Goal: Task Accomplishment & Management: Complete application form

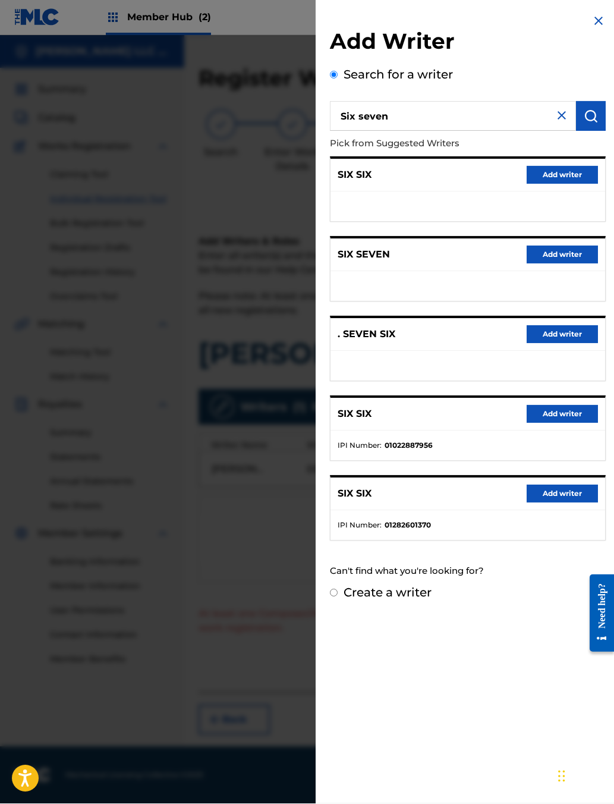
scroll to position [82, 0]
click at [550, 131] on input "Six seven" at bounding box center [453, 117] width 246 height 30
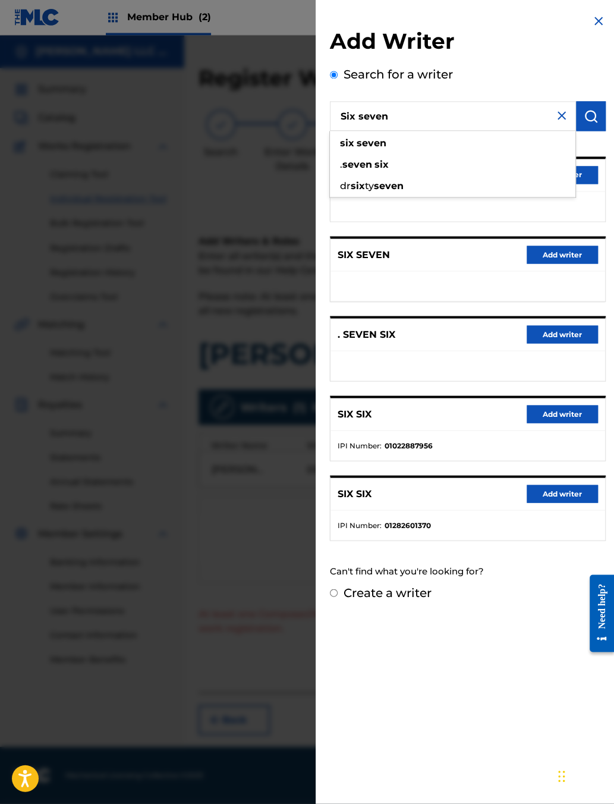
click at [555, 123] on img at bounding box center [562, 116] width 14 height 14
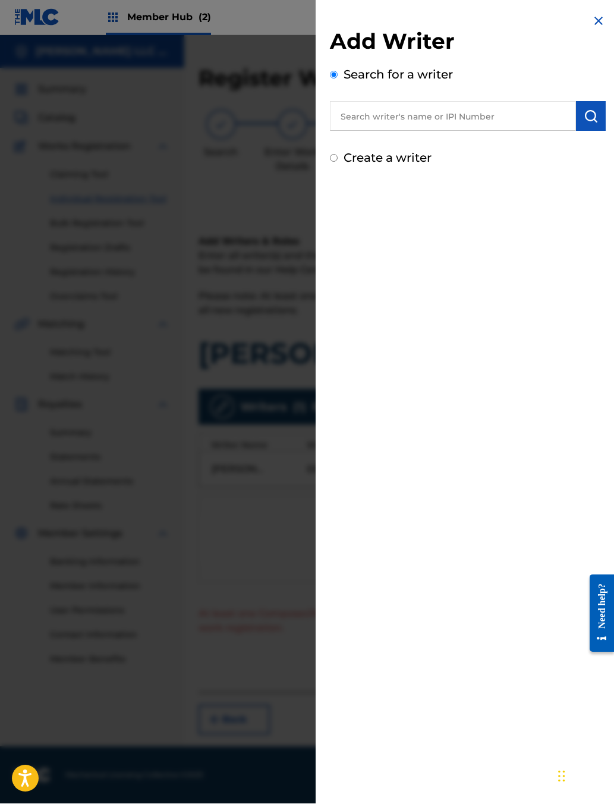
click at [406, 131] on input "Six seven" at bounding box center [453, 117] width 246 height 30
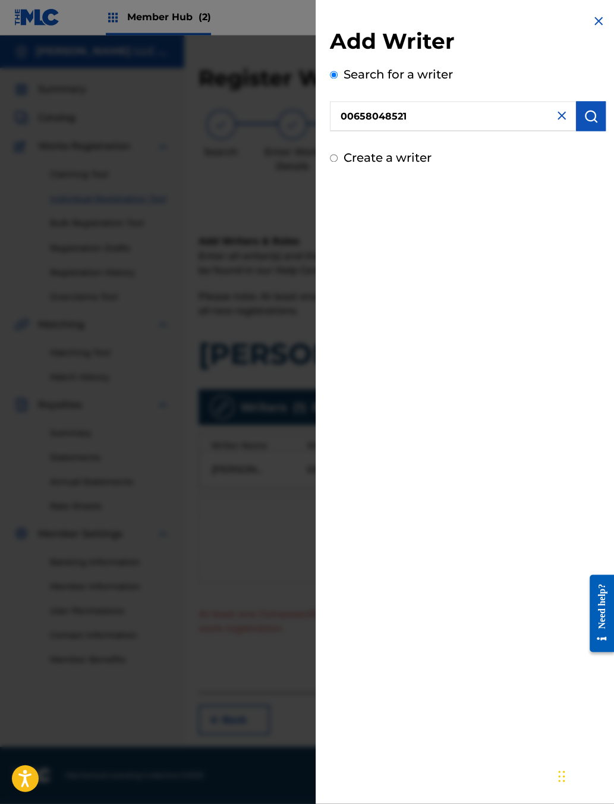
type input "00658048521"
click at [595, 124] on img "submit" at bounding box center [591, 116] width 14 height 14
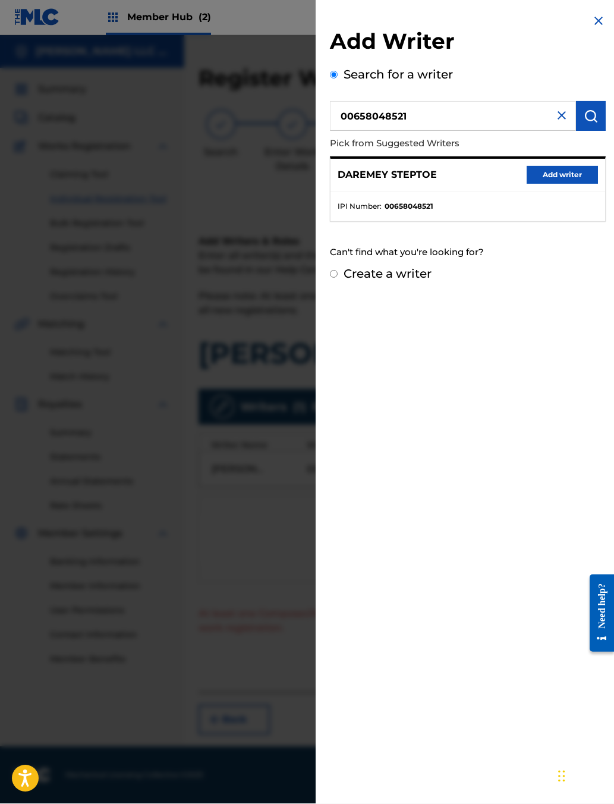
scroll to position [82, 0]
click at [555, 184] on button "Add writer" at bounding box center [562, 176] width 71 height 18
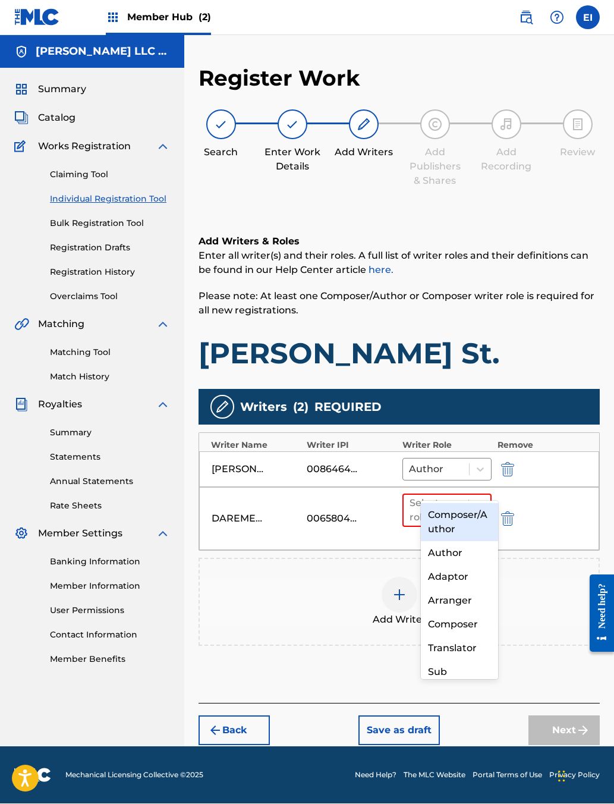
scroll to position [81, 0]
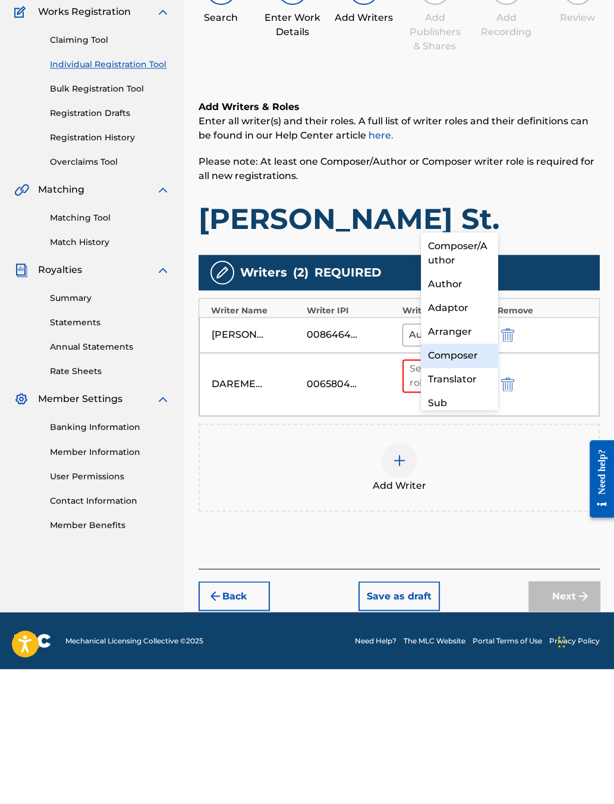
click at [459, 479] on div "Composer" at bounding box center [459, 491] width 77 height 24
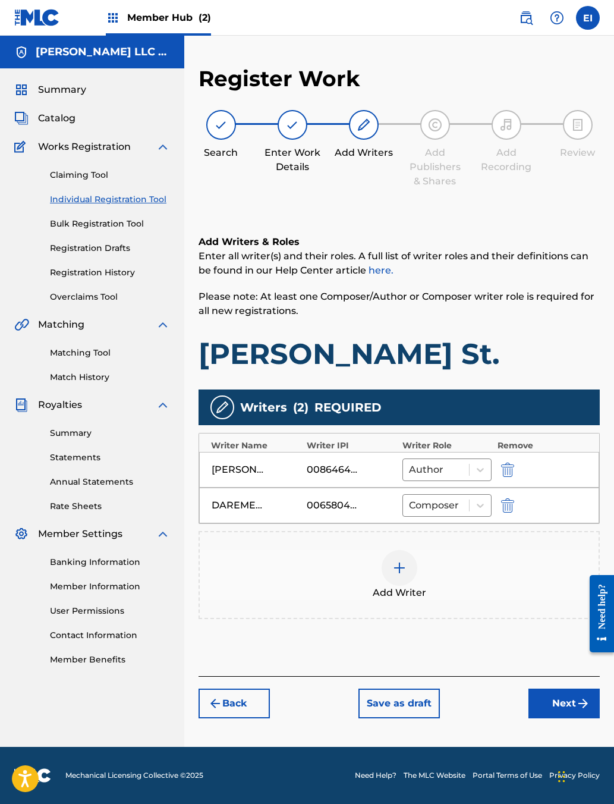
click at [546, 714] on button "Next" at bounding box center [564, 704] width 71 height 30
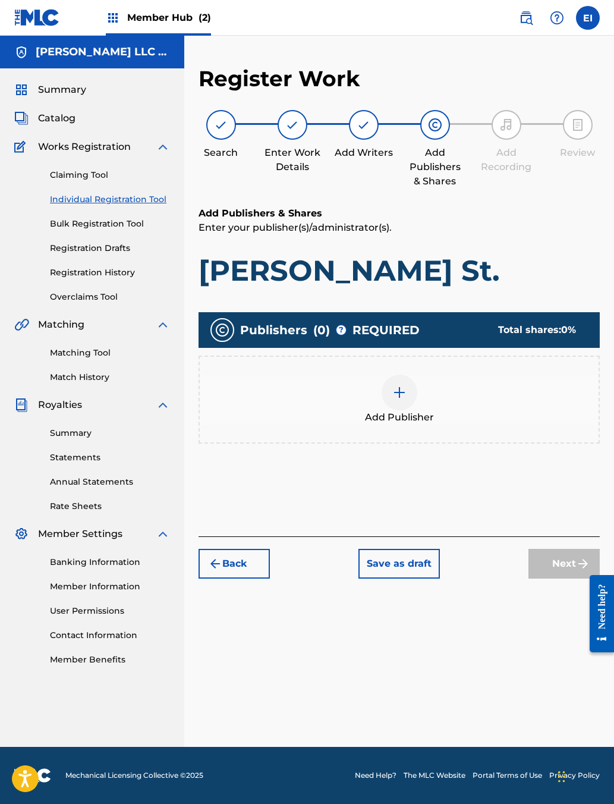
scroll to position [69, 0]
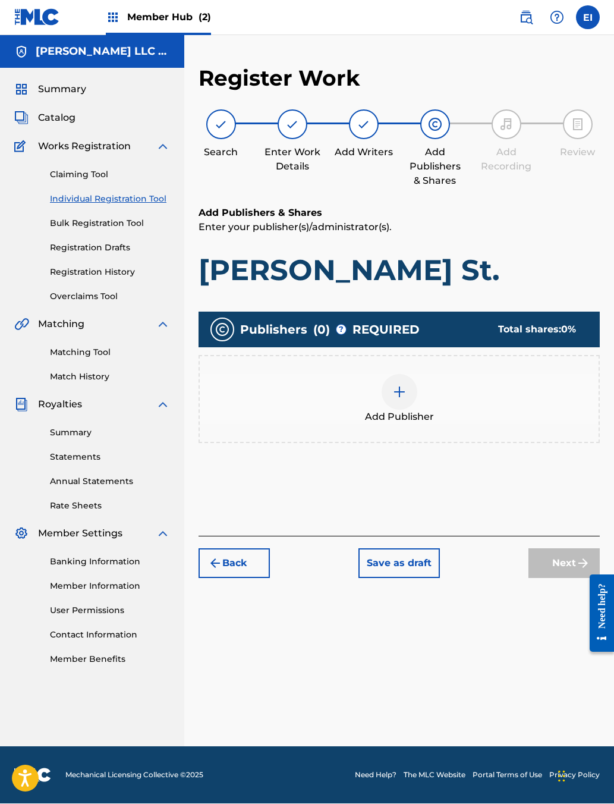
click at [407, 385] on img at bounding box center [400, 392] width 14 height 14
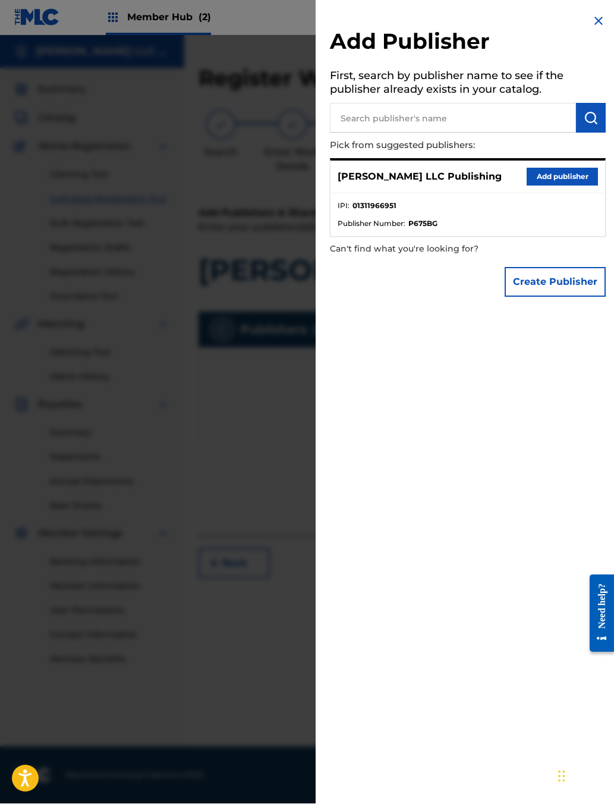
click at [535, 186] on button "Add publisher" at bounding box center [562, 177] width 71 height 18
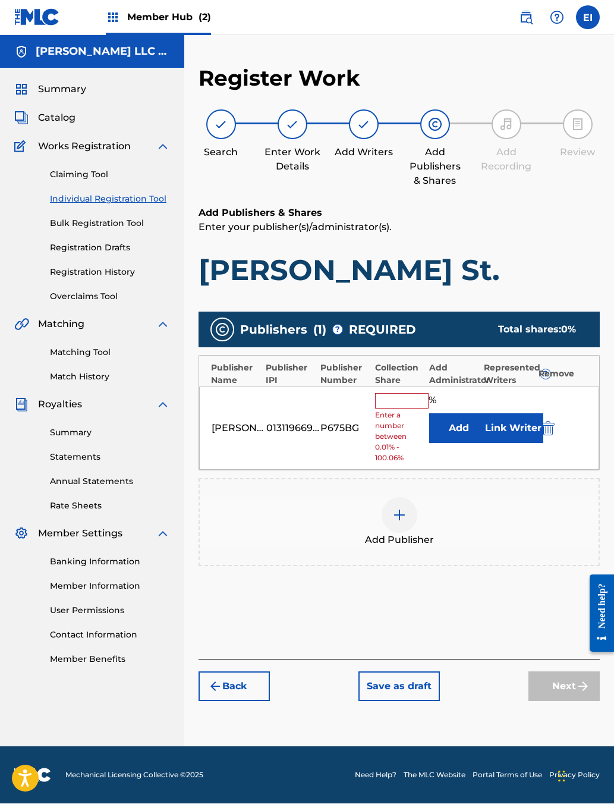
click at [424, 394] on input "text" at bounding box center [402, 401] width 54 height 15
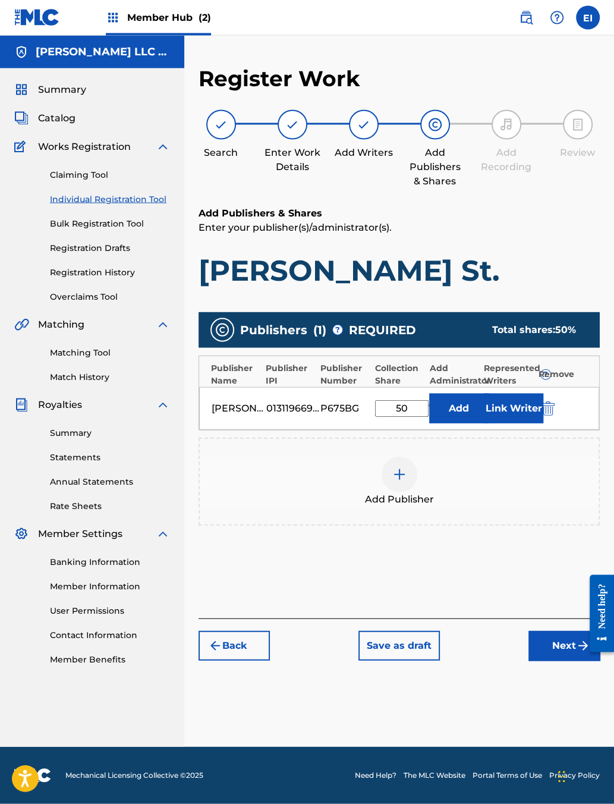
type input "50"
click at [524, 394] on button "Link Writer" at bounding box center [513, 409] width 59 height 30
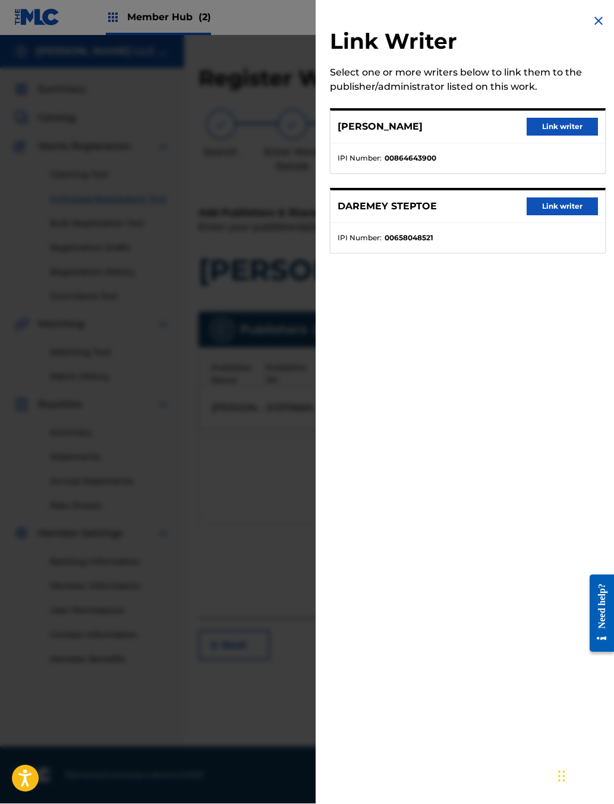
click at [548, 136] on button "Link writer" at bounding box center [562, 127] width 71 height 18
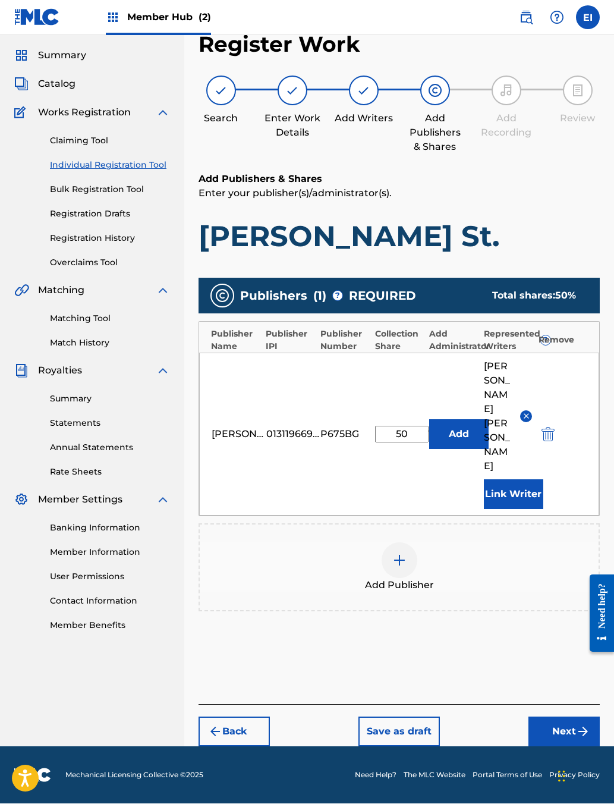
click at [548, 737] on button "Next" at bounding box center [564, 732] width 71 height 30
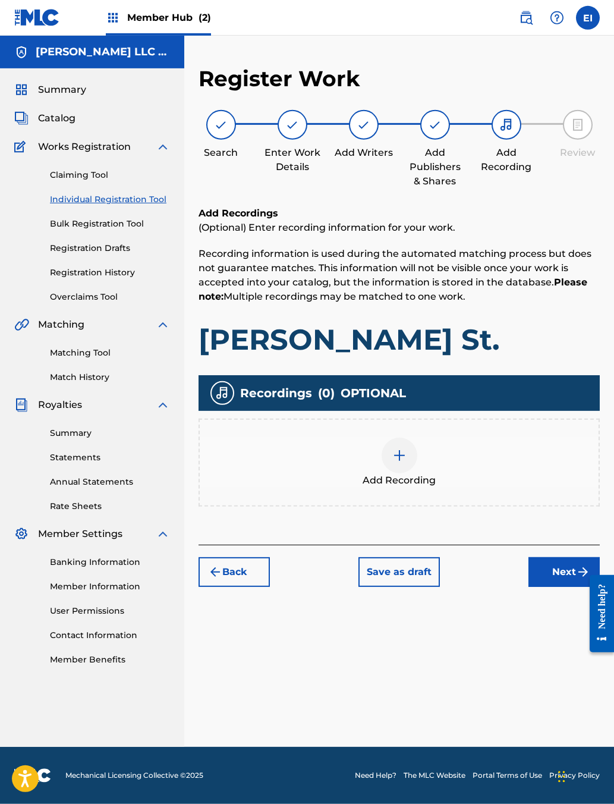
scroll to position [54, 0]
click at [407, 459] on img at bounding box center [400, 456] width 14 height 14
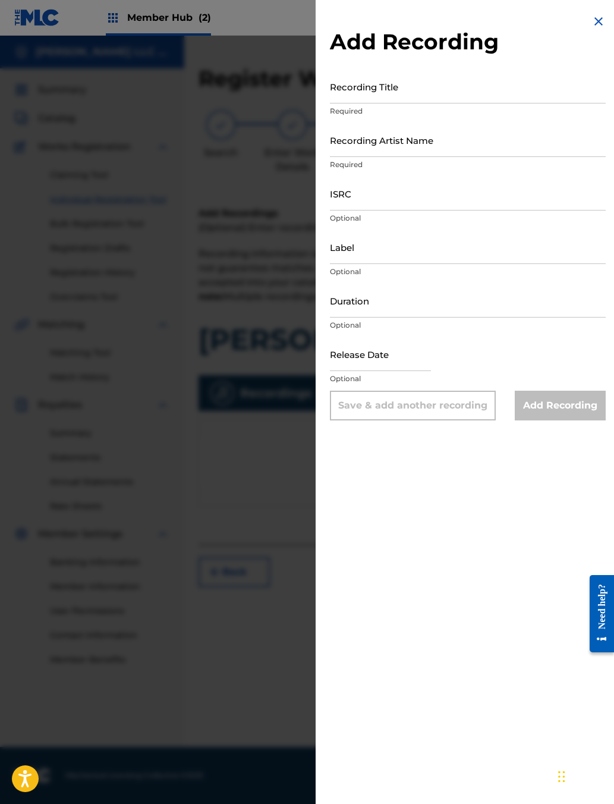
click at [384, 104] on input "Recording Title" at bounding box center [468, 87] width 276 height 34
type input "[PERSON_NAME] St."
click at [470, 157] on input "Recording Artist Name" at bounding box center [468, 140] width 276 height 34
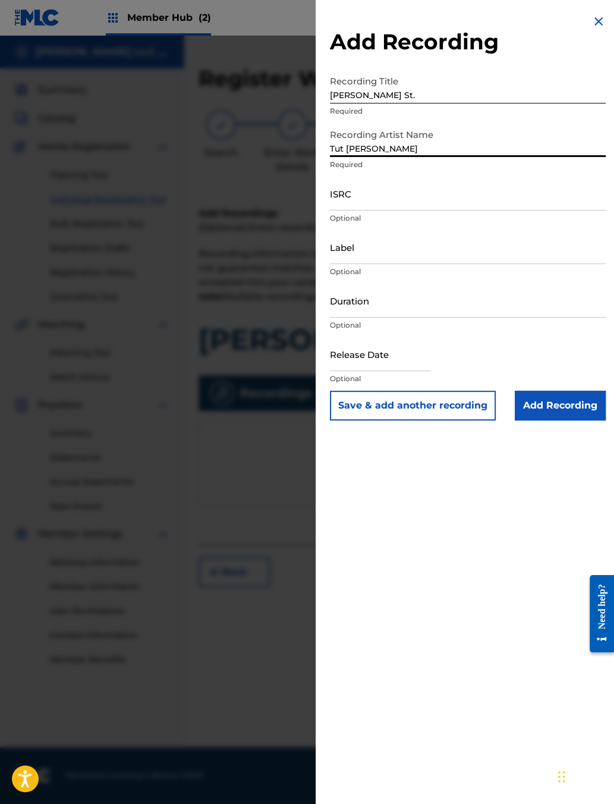
type input "Tut [PERSON_NAME]"
click at [459, 211] on input "ISRC" at bounding box center [468, 194] width 276 height 34
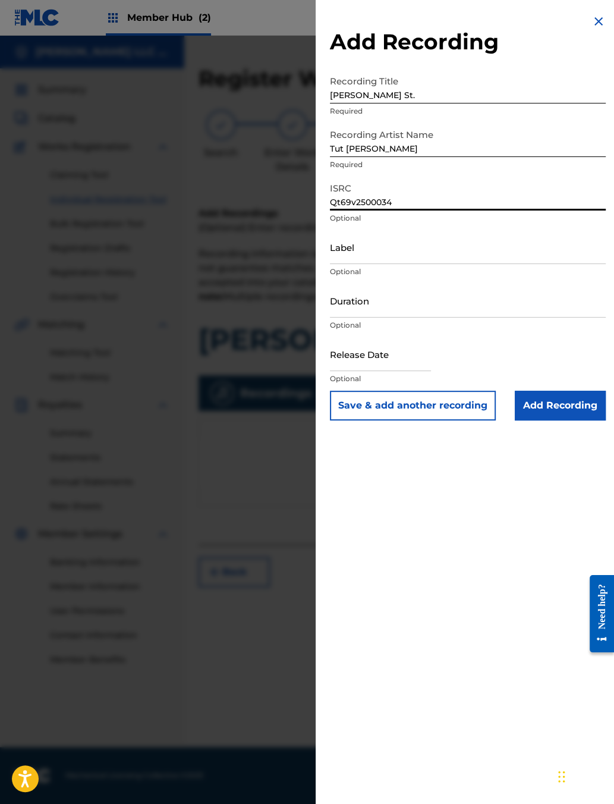
type input "Qt69v2500034"
click at [343, 318] on input "Duration" at bounding box center [468, 301] width 276 height 34
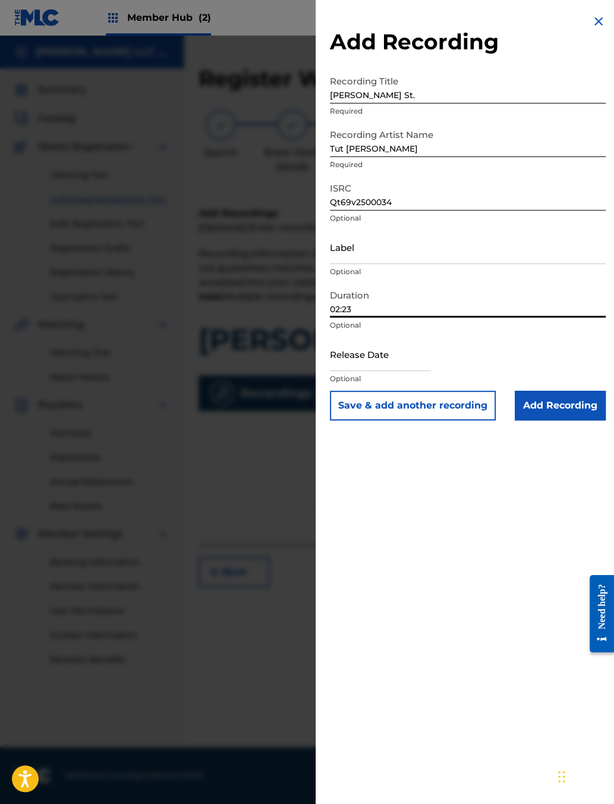
type input "02:23"
click at [337, 371] on input "text" at bounding box center [380, 354] width 101 height 34
select select "9"
select select "2025"
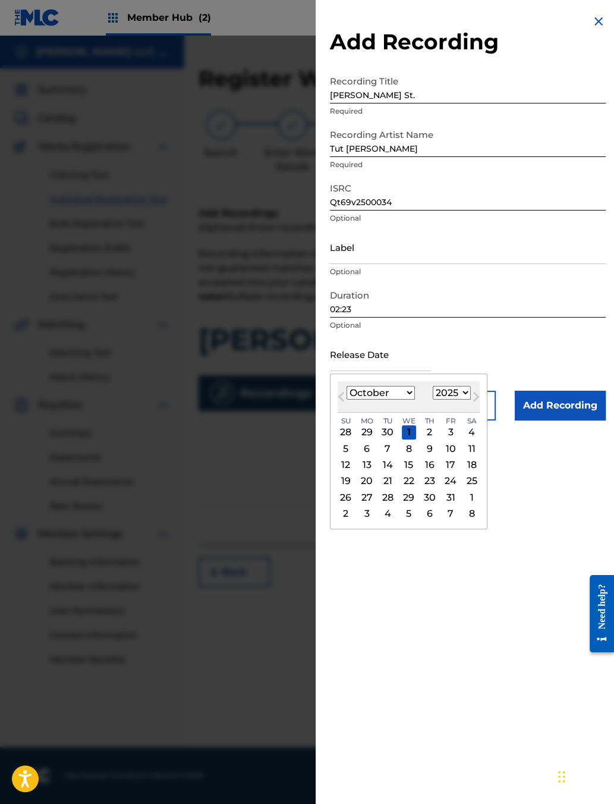
click at [347, 400] on select "January February March April May June July August September October November De…" at bounding box center [381, 393] width 68 height 14
click at [352, 400] on select "January February March April May June July August September October November De…" at bounding box center [381, 393] width 68 height 14
select select "5"
click at [465, 488] on div "28" at bounding box center [472, 481] width 14 height 14
type input "[DATE]"
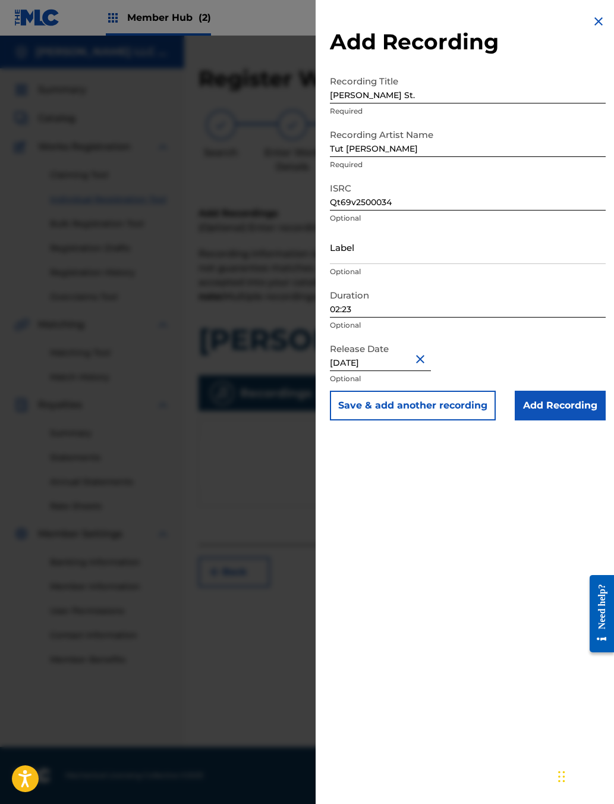
click at [557, 421] on input "Add Recording" at bounding box center [560, 406] width 91 height 30
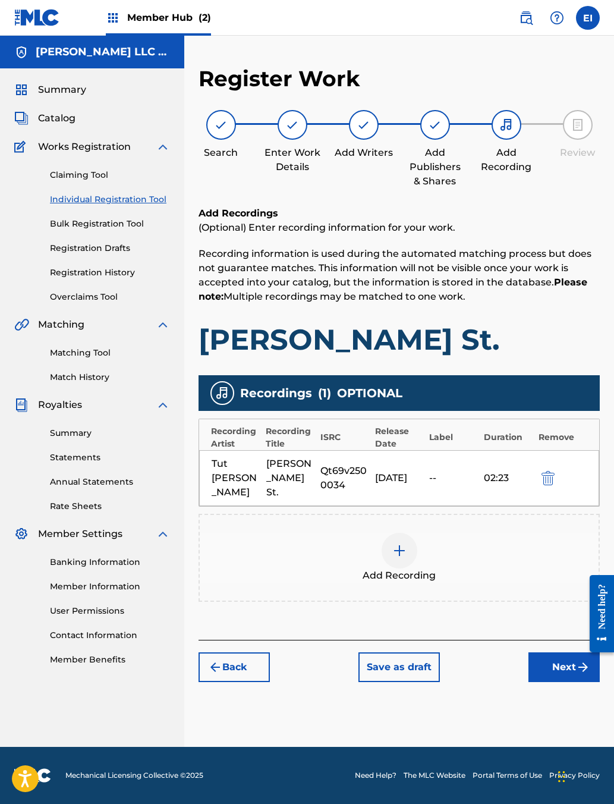
click at [558, 682] on button "Next" at bounding box center [564, 668] width 71 height 30
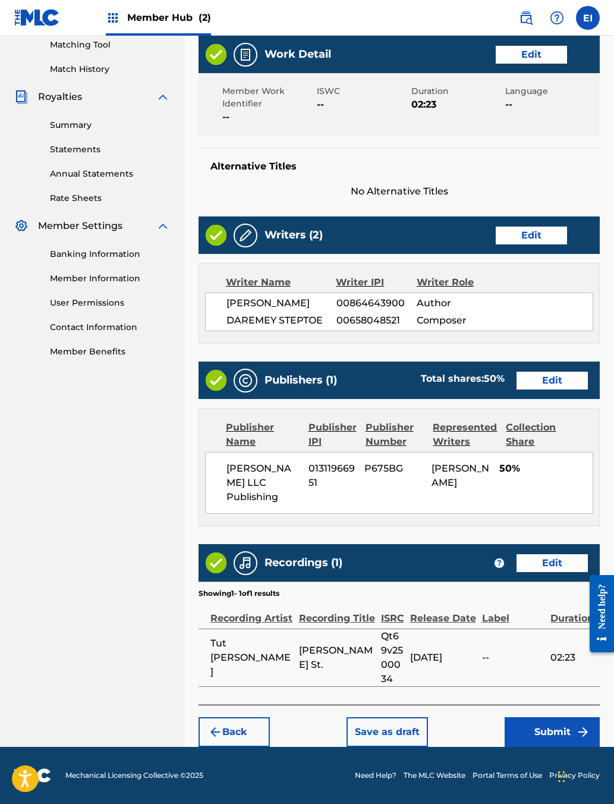
scroll to position [410, 0]
click at [544, 747] on button "Submit" at bounding box center [552, 732] width 95 height 30
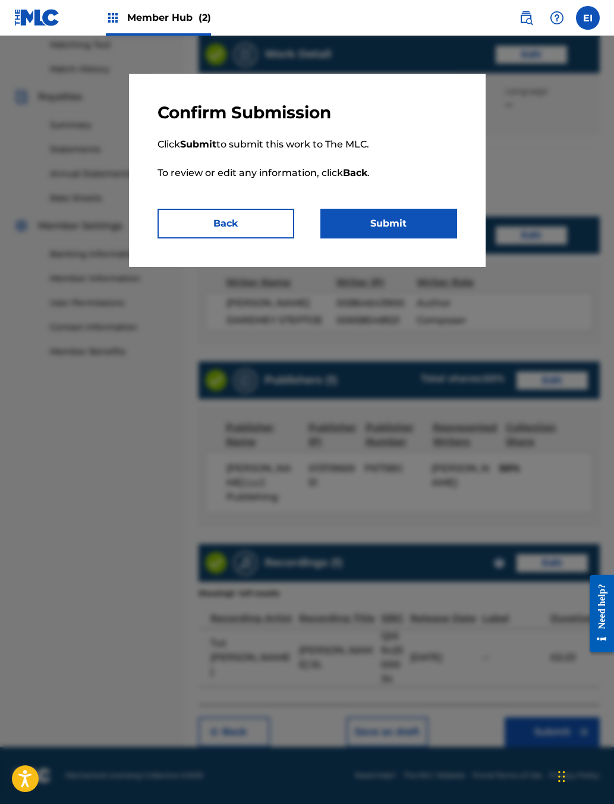
click at [395, 239] on button "Submit" at bounding box center [389, 224] width 137 height 30
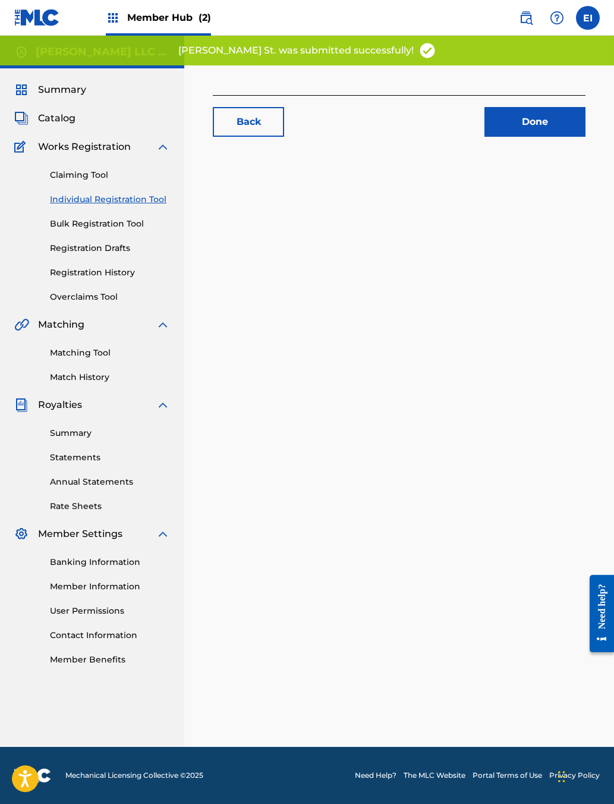
scroll to position [21, 0]
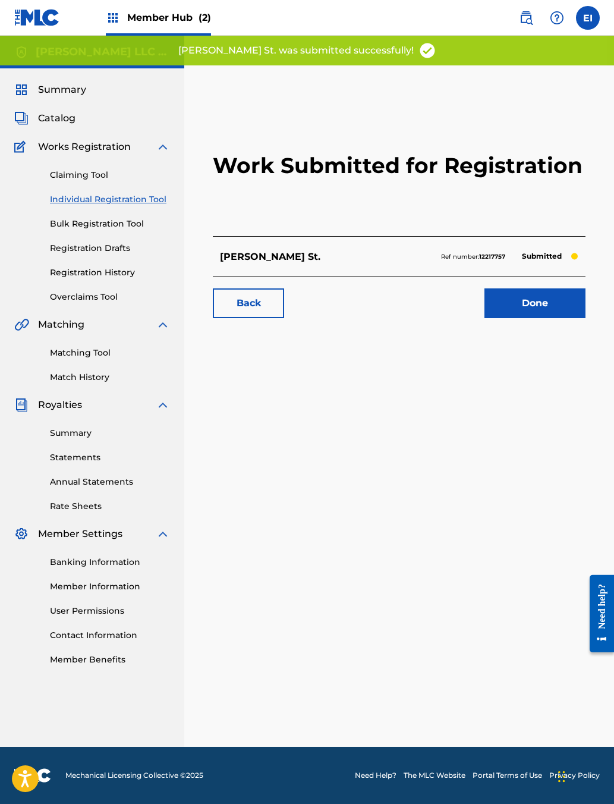
click at [503, 318] on link "Done" at bounding box center [535, 303] width 101 height 30
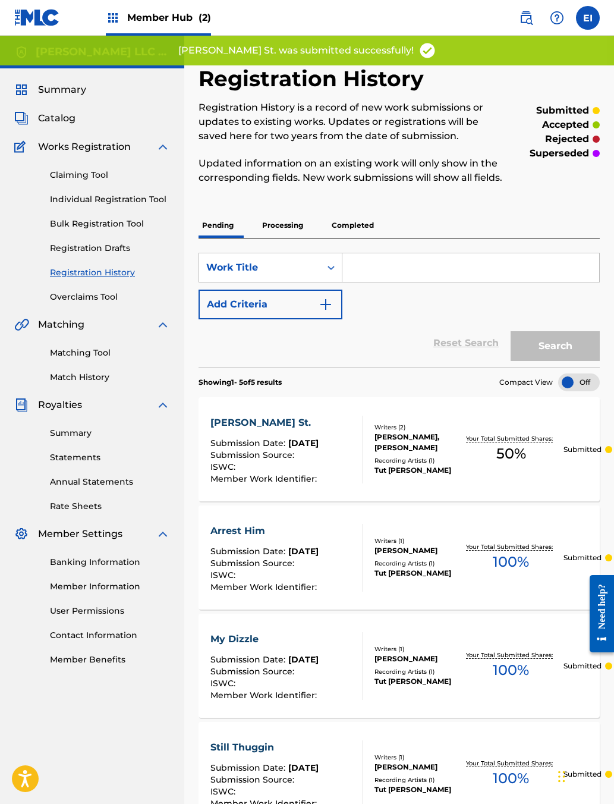
click at [103, 181] on link "Claiming Tool" at bounding box center [110, 175] width 120 height 12
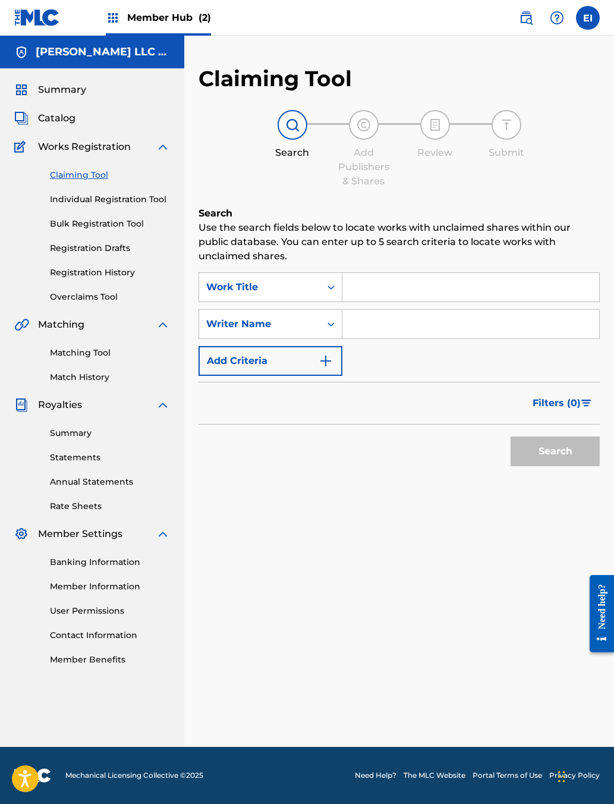
click at [454, 302] on input "Search Form" at bounding box center [471, 287] width 257 height 29
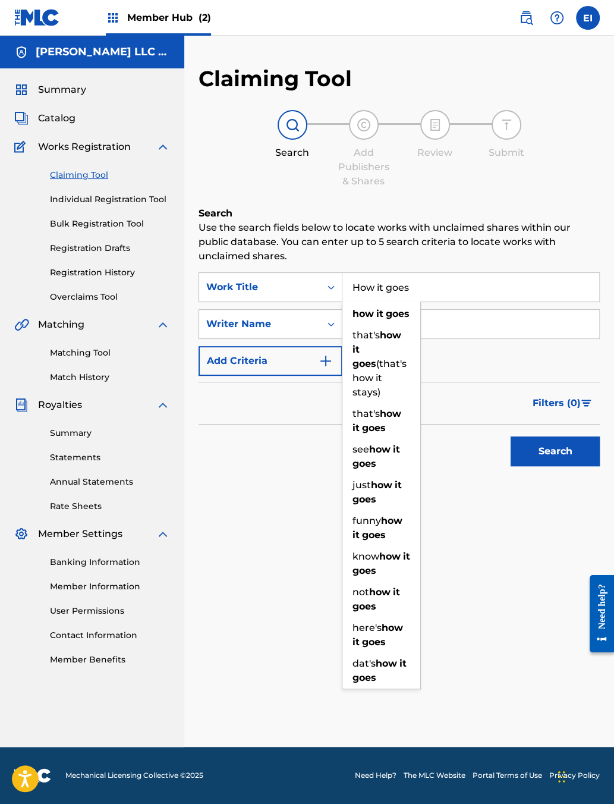
type input "How it goes"
click at [362, 472] on div "Search" at bounding box center [400, 449] width 402 height 48
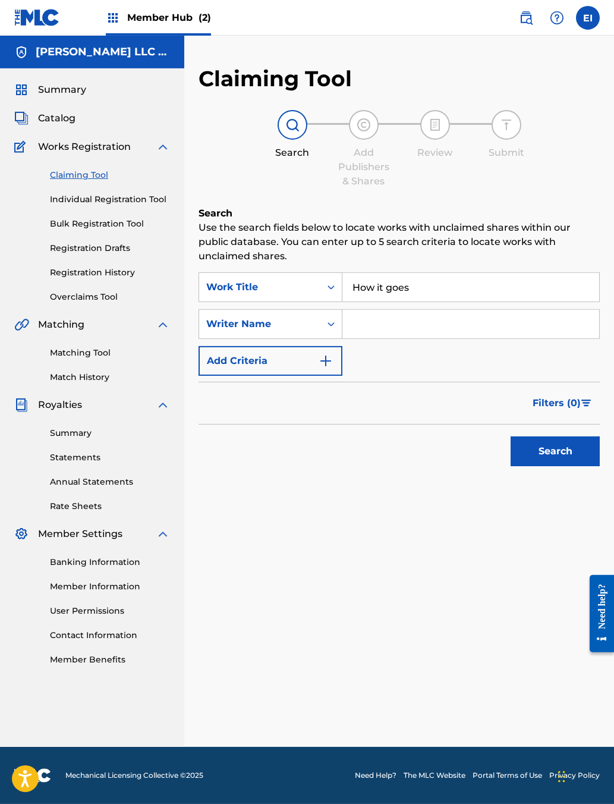
click at [461, 338] on input "Search Form" at bounding box center [471, 324] width 257 height 29
type input "[PERSON_NAME]"
click at [525, 466] on button "Search" at bounding box center [555, 452] width 89 height 30
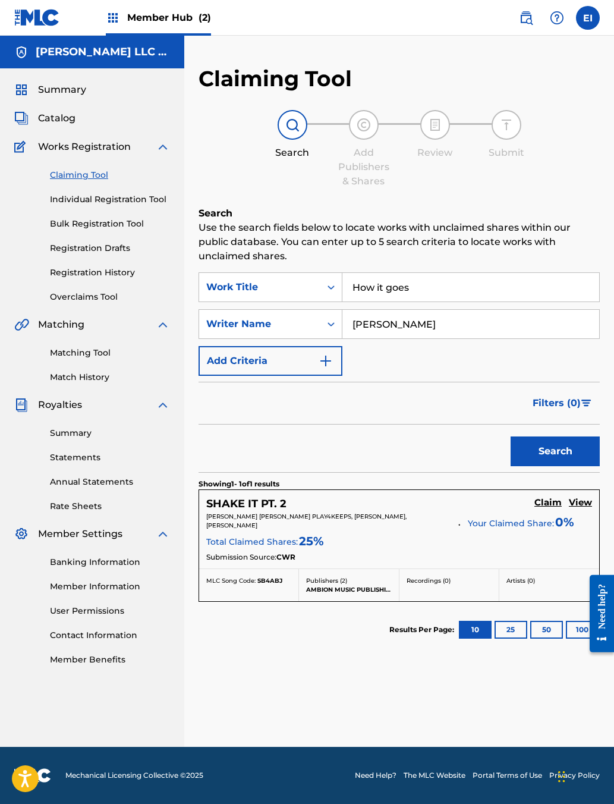
click at [324, 550] on span "25 %" at bounding box center [311, 541] width 25 height 18
click at [578, 509] on h5 "View" at bounding box center [580, 502] width 23 height 11
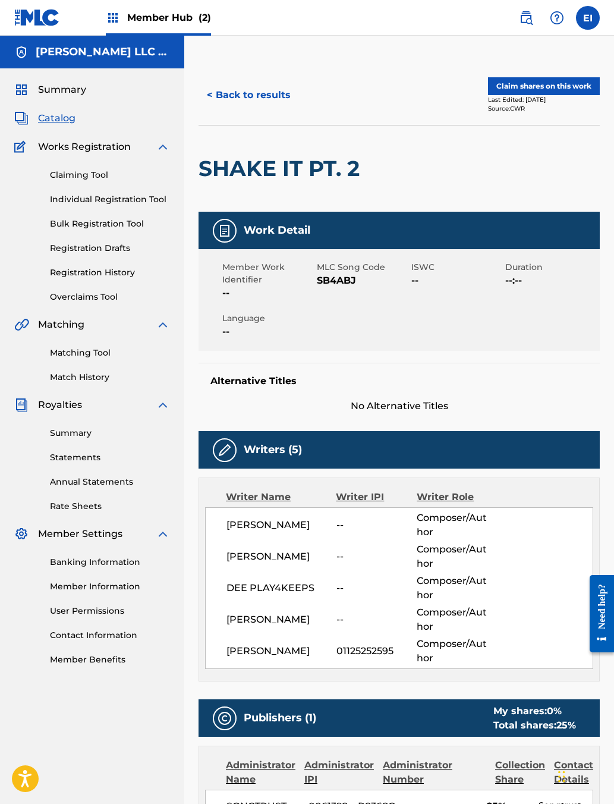
click at [289, 110] on button "< Back to results" at bounding box center [249, 95] width 101 height 30
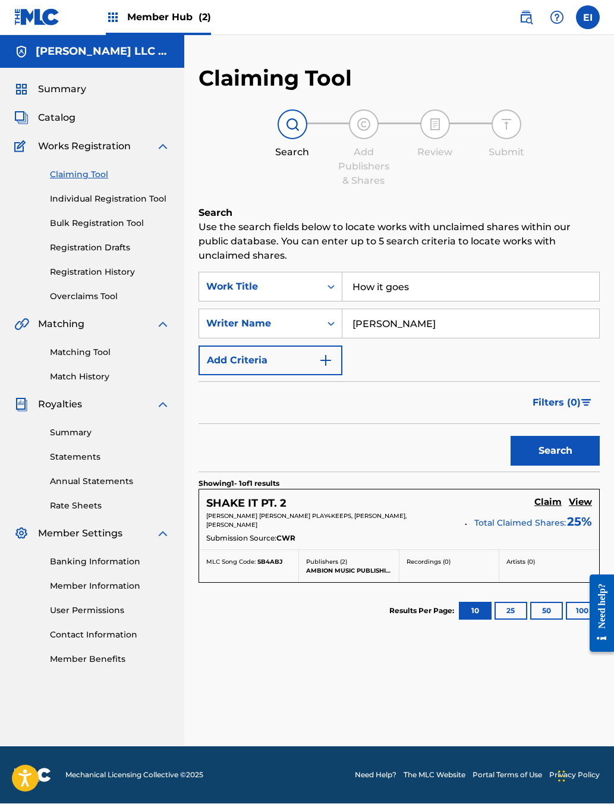
scroll to position [21, 0]
click at [490, 338] on input "[PERSON_NAME]" at bounding box center [471, 324] width 257 height 29
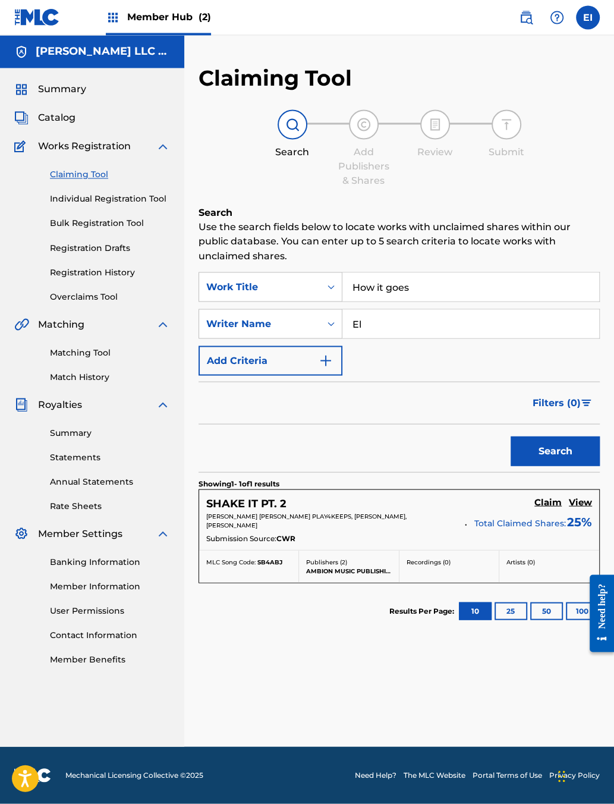
type input "E"
click at [544, 466] on button "Search" at bounding box center [555, 452] width 89 height 30
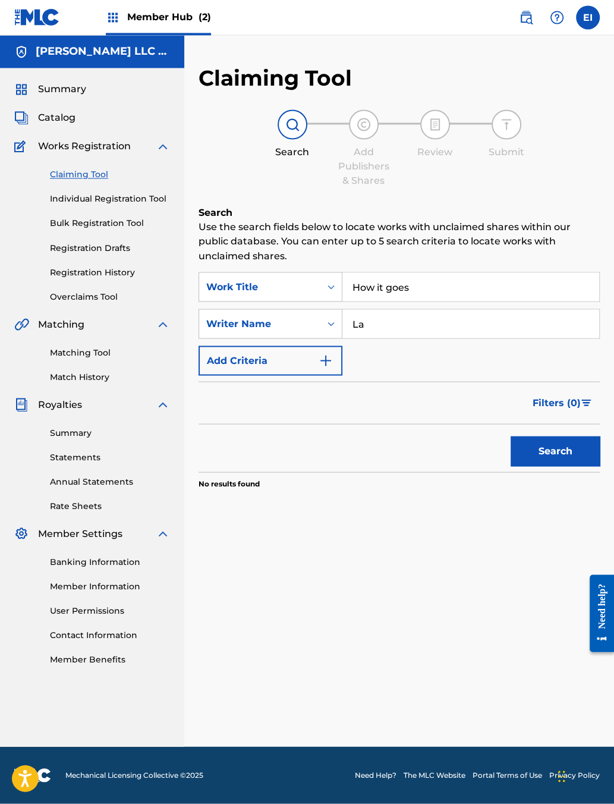
type input "L"
type input "kasso"
click at [544, 466] on button "Search" at bounding box center [555, 452] width 89 height 30
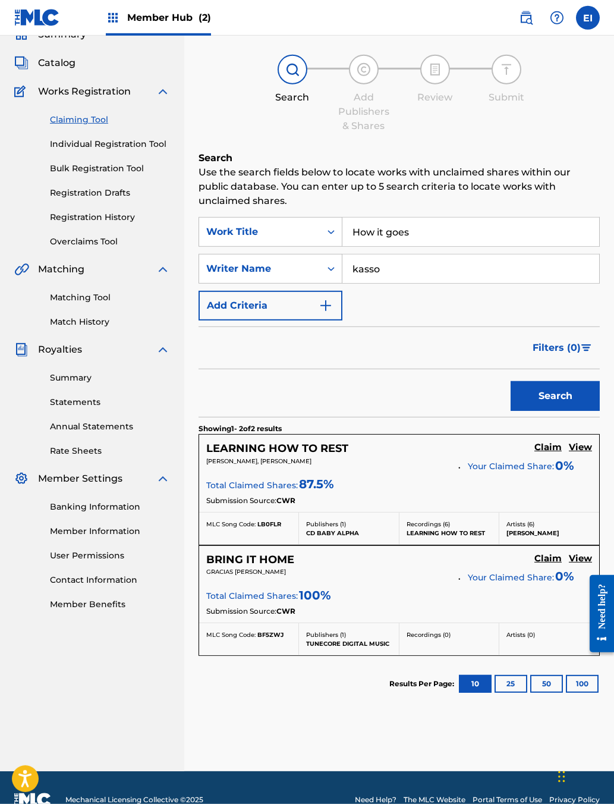
scroll to position [54, 0]
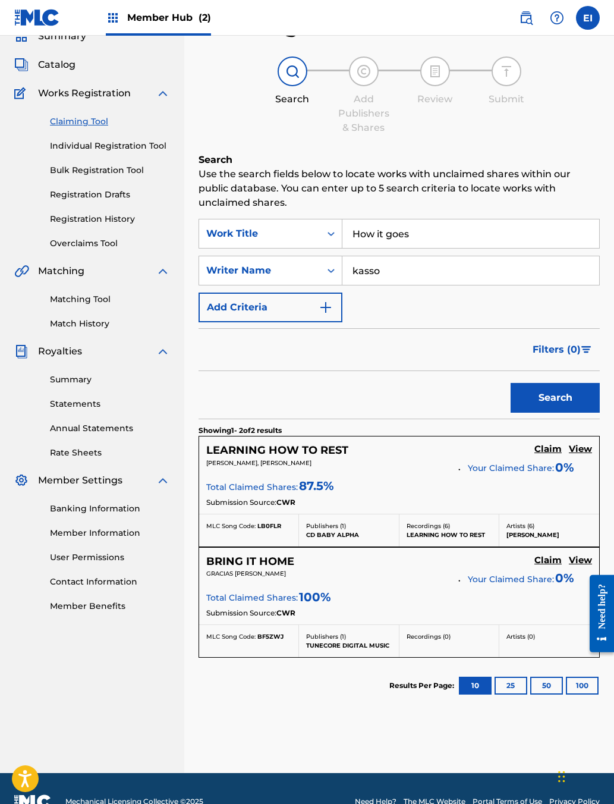
click at [147, 152] on link "Individual Registration Tool" at bounding box center [110, 146] width 120 height 12
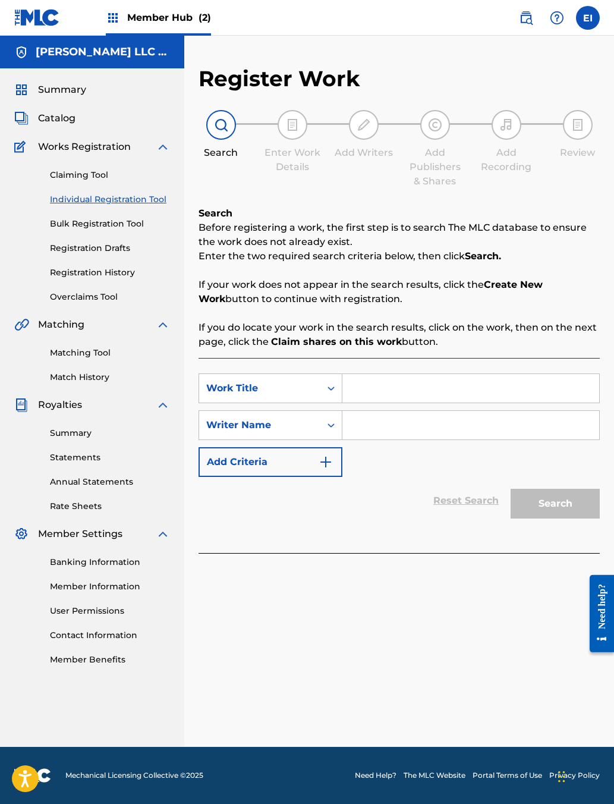
scroll to position [21, 0]
click at [463, 399] on input "Search Form" at bounding box center [471, 388] width 257 height 29
type input "How it goes"
click at [462, 440] on input "Search Form" at bounding box center [471, 425] width 257 height 29
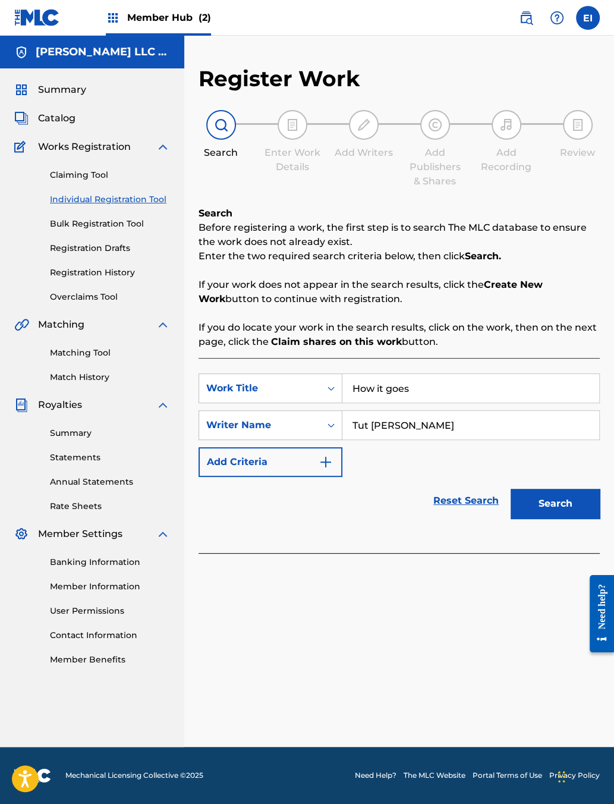
type input "Tut [PERSON_NAME]"
click at [544, 519] on button "Search" at bounding box center [555, 504] width 89 height 30
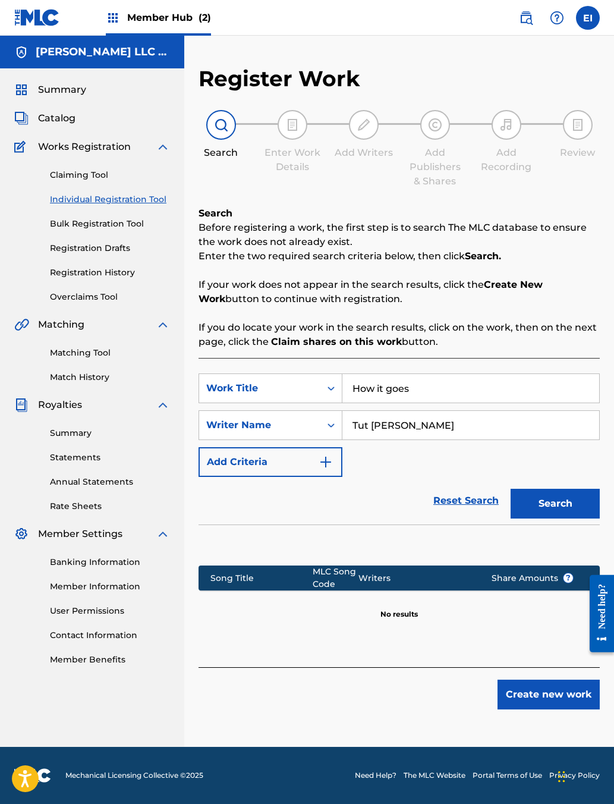
click at [538, 710] on button "Create new work" at bounding box center [549, 695] width 102 height 30
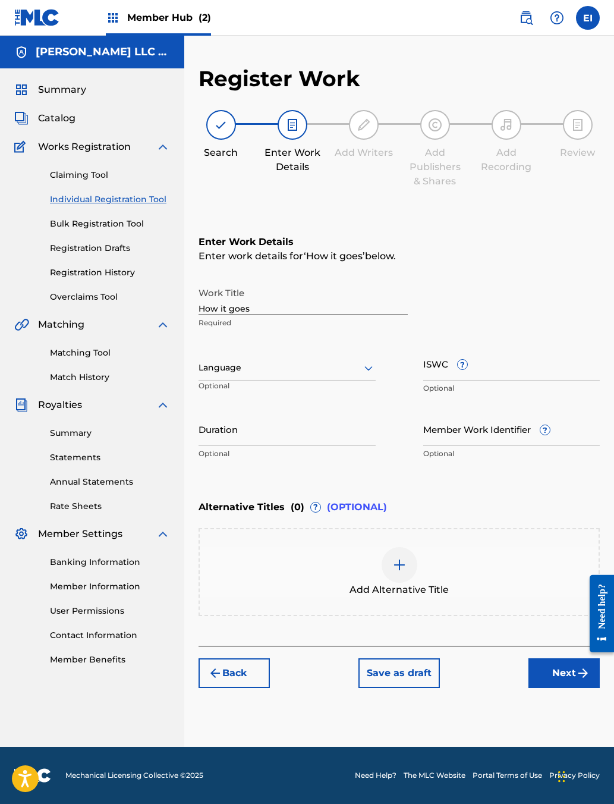
click at [319, 446] on input "Duration" at bounding box center [287, 429] width 177 height 34
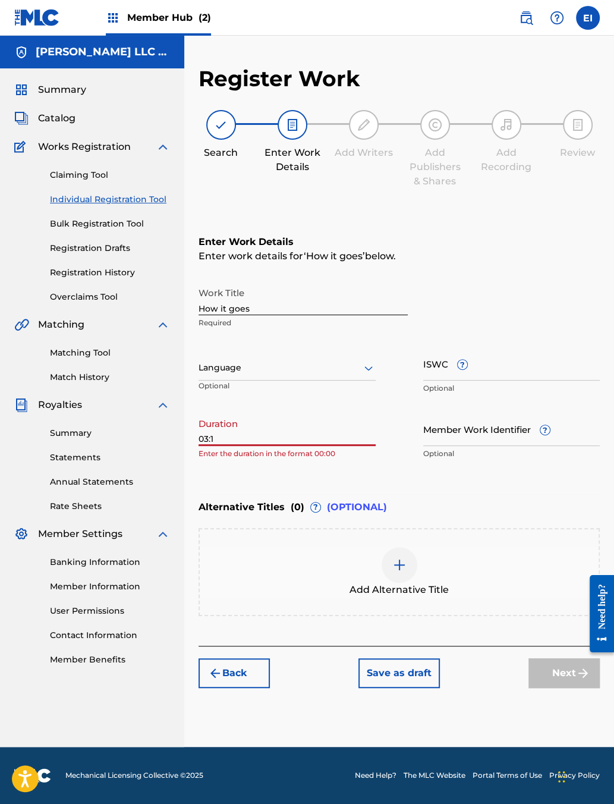
type input "03:12"
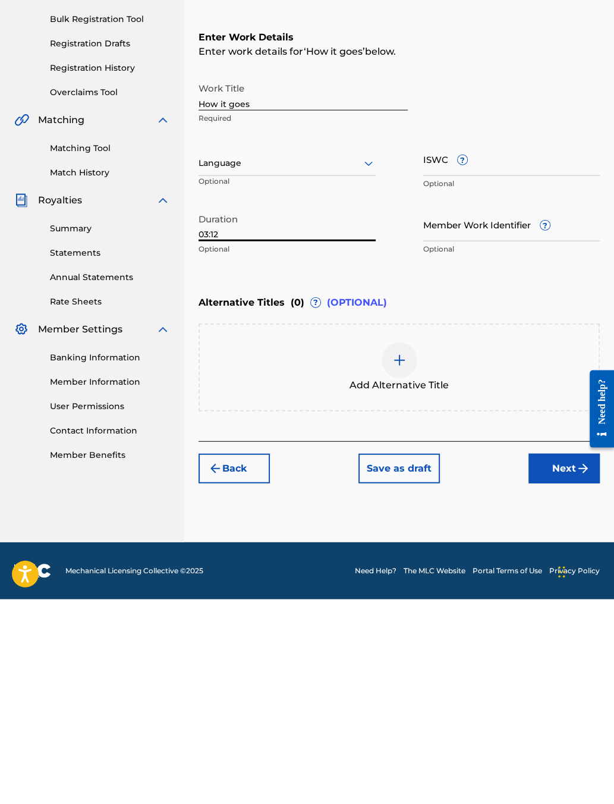
scroll to position [69, 0]
click at [556, 658] on button "Next" at bounding box center [564, 673] width 71 height 30
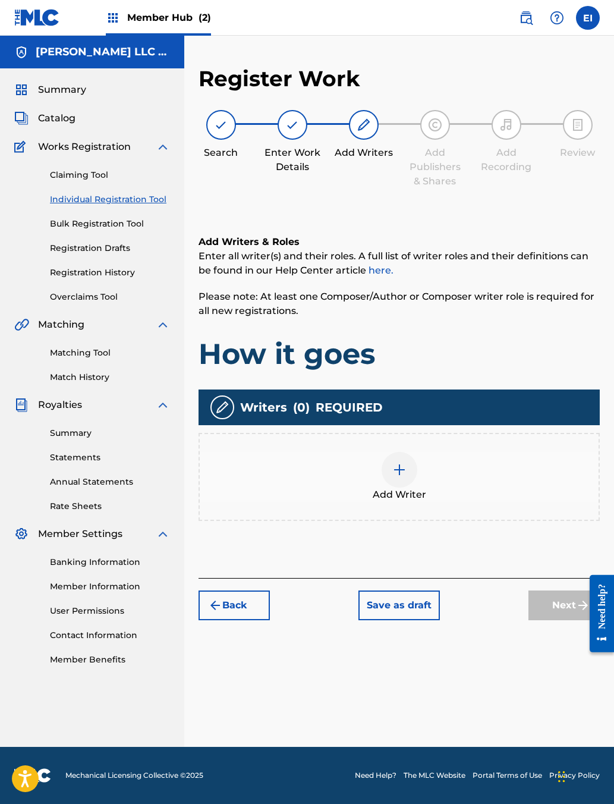
click at [407, 477] on img at bounding box center [400, 470] width 14 height 14
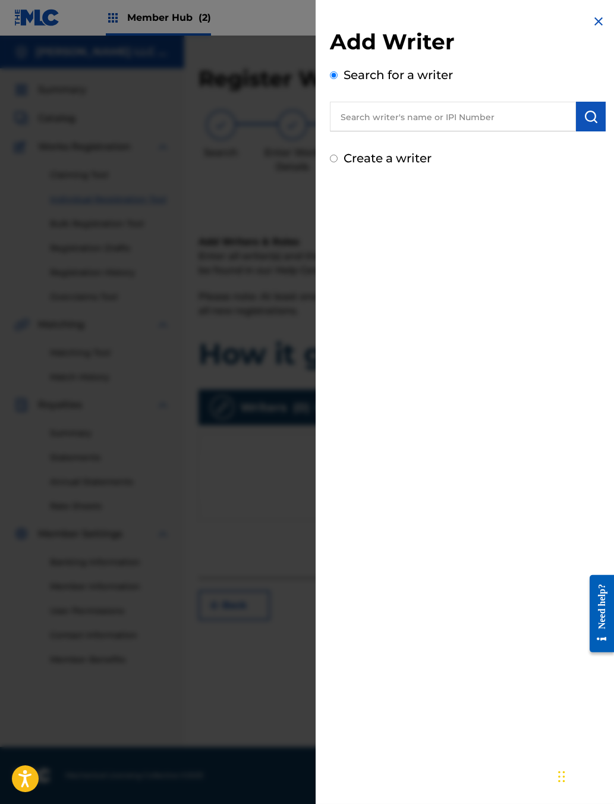
click at [447, 131] on input "text" at bounding box center [453, 117] width 246 height 30
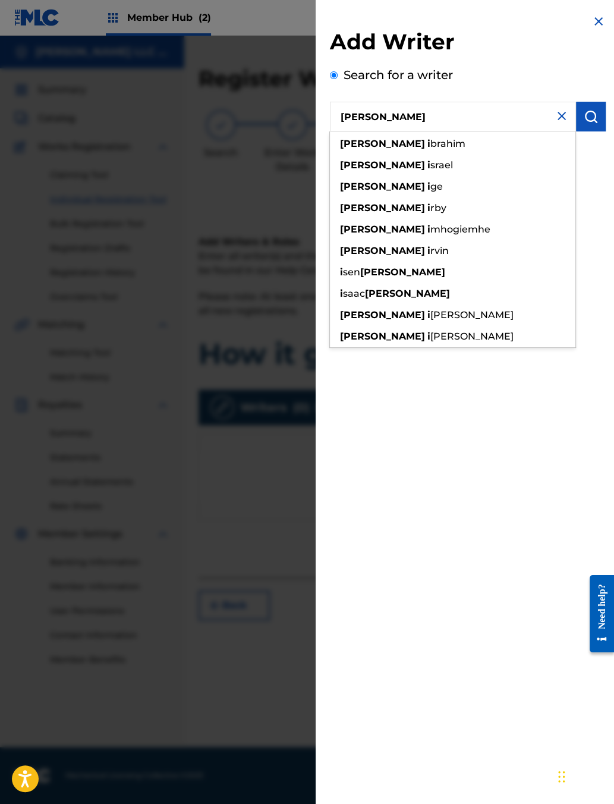
click at [431, 256] on span "rvin" at bounding box center [440, 250] width 18 height 11
type input "[PERSON_NAME]"
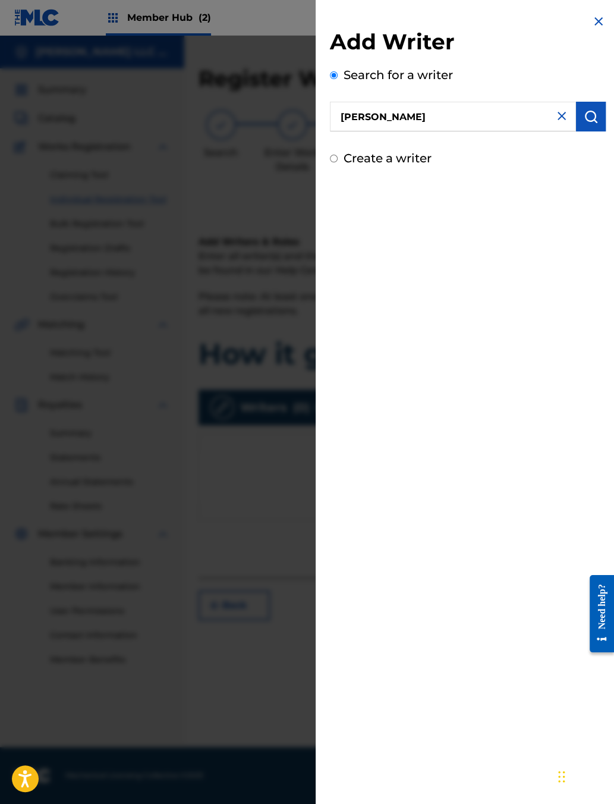
click at [584, 124] on img "submit" at bounding box center [591, 116] width 14 height 14
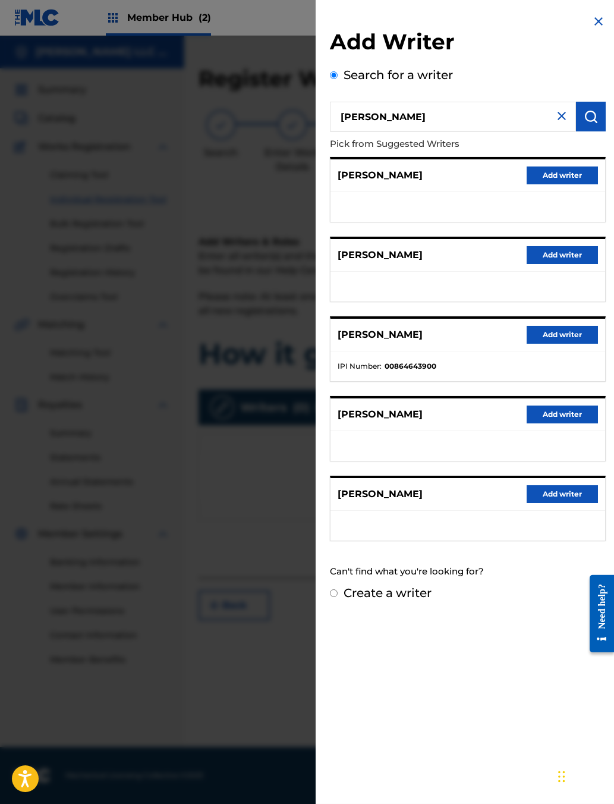
click at [535, 344] on button "Add writer" at bounding box center [562, 335] width 71 height 18
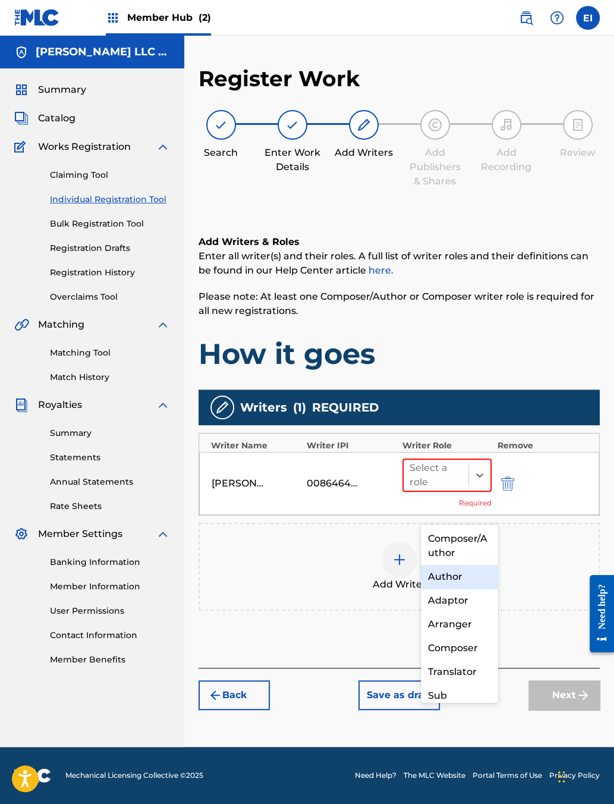
click at [461, 580] on div "Author" at bounding box center [459, 577] width 77 height 24
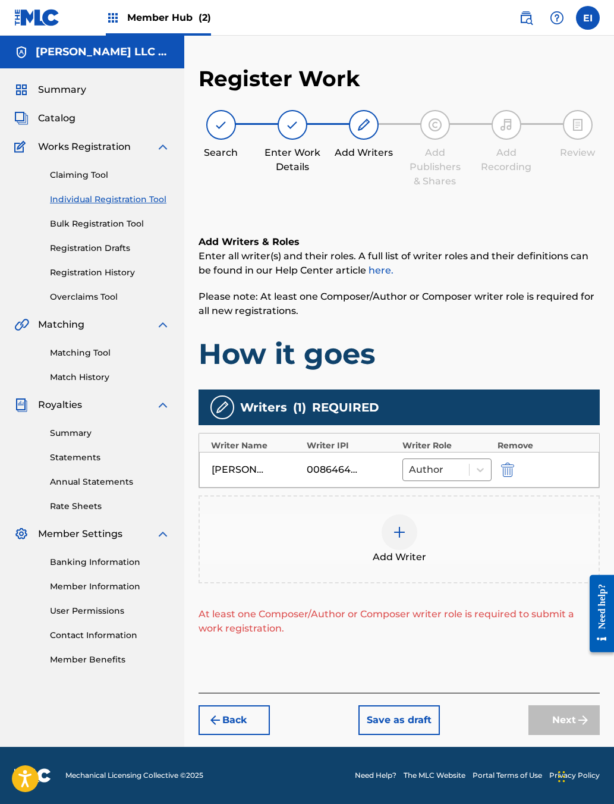
click at [407, 540] on img at bounding box center [400, 532] width 14 height 14
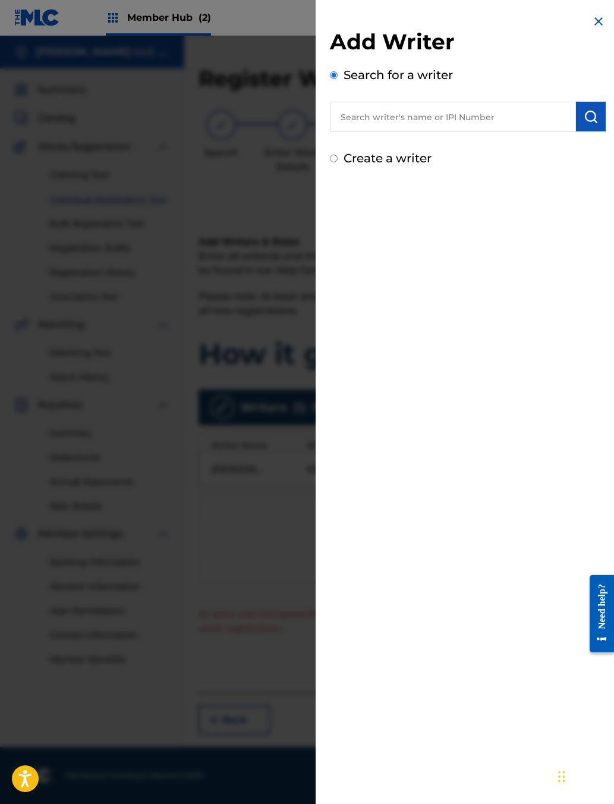
click at [421, 131] on input "text" at bounding box center [453, 117] width 246 height 30
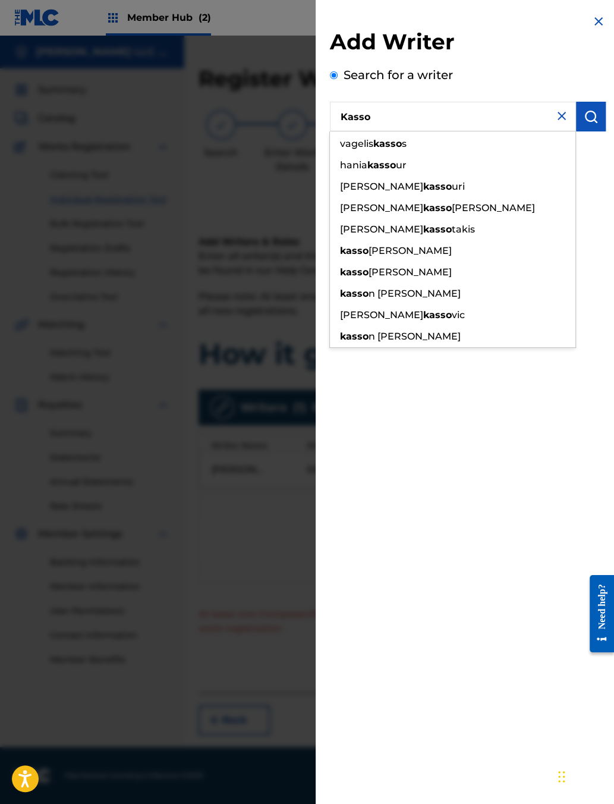
click at [591, 124] on img "submit" at bounding box center [591, 116] width 14 height 14
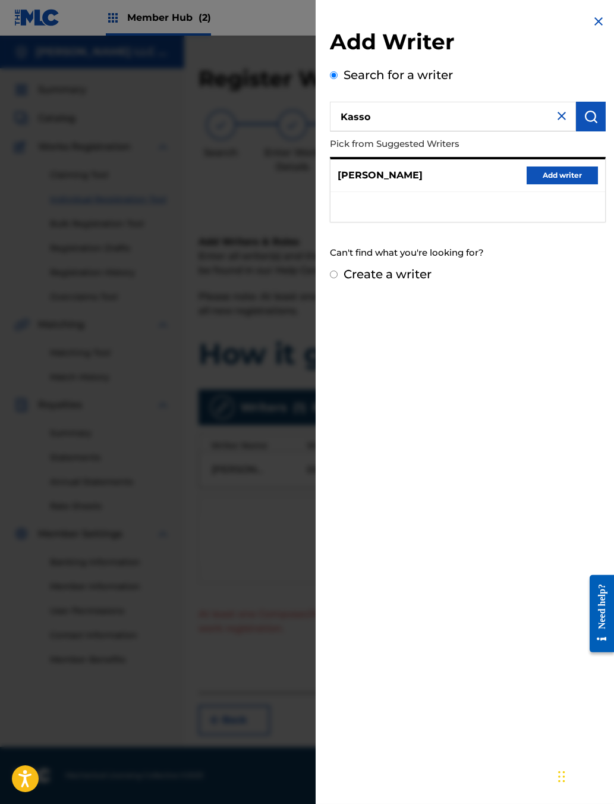
click at [362, 131] on input "Kasso" at bounding box center [453, 117] width 246 height 30
type input "K"
type input "1258457327"
click at [592, 124] on img "submit" at bounding box center [591, 116] width 14 height 14
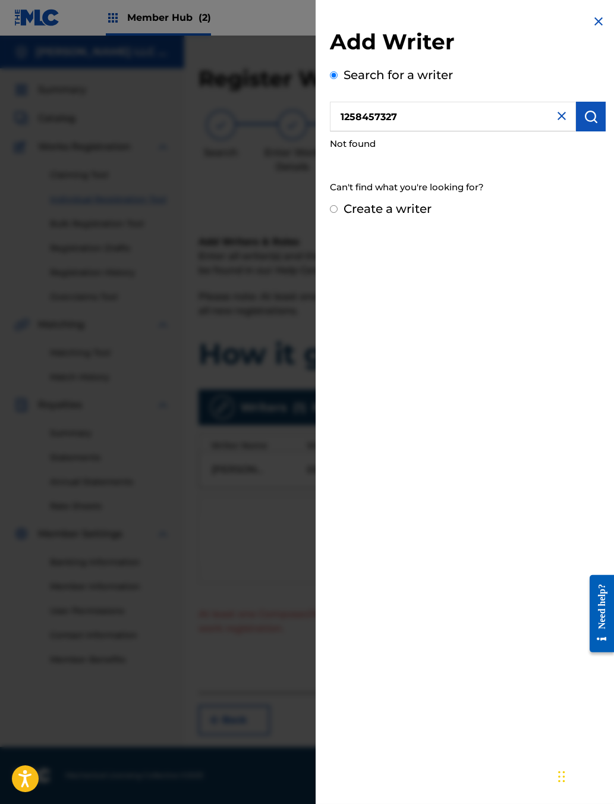
click at [542, 126] on input "1258457327" at bounding box center [453, 117] width 246 height 30
click at [541, 122] on input "1258457327" at bounding box center [453, 117] width 246 height 30
click at [539, 120] on input "1258457327" at bounding box center [453, 117] width 246 height 30
click at [547, 131] on input "1258457327" at bounding box center [453, 117] width 246 height 30
click at [555, 131] on input "1258457327" at bounding box center [453, 117] width 246 height 30
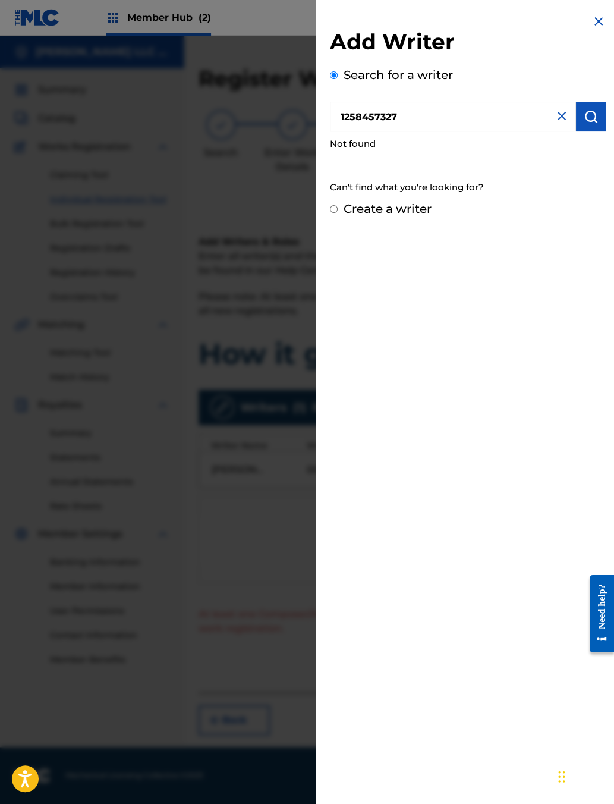
click at [551, 131] on input "1258457327" at bounding box center [453, 117] width 246 height 30
click at [549, 131] on input "1258457327" at bounding box center [453, 117] width 246 height 30
click at [556, 123] on img at bounding box center [562, 116] width 14 height 14
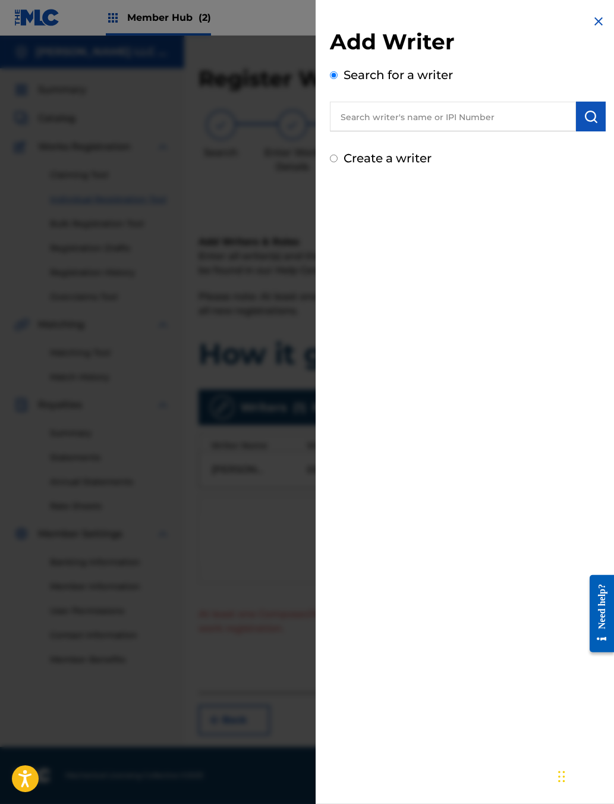
click at [461, 131] on input "text" at bounding box center [453, 117] width 246 height 30
type input "[PERSON_NAME]"
click at [584, 124] on img "submit" at bounding box center [591, 116] width 14 height 14
